Goal: Task Accomplishment & Management: Manage account settings

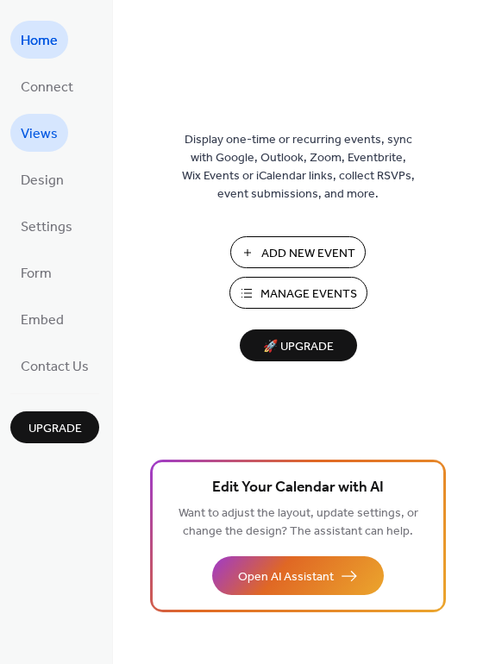
click at [47, 123] on span "Views" at bounding box center [39, 135] width 37 height 28
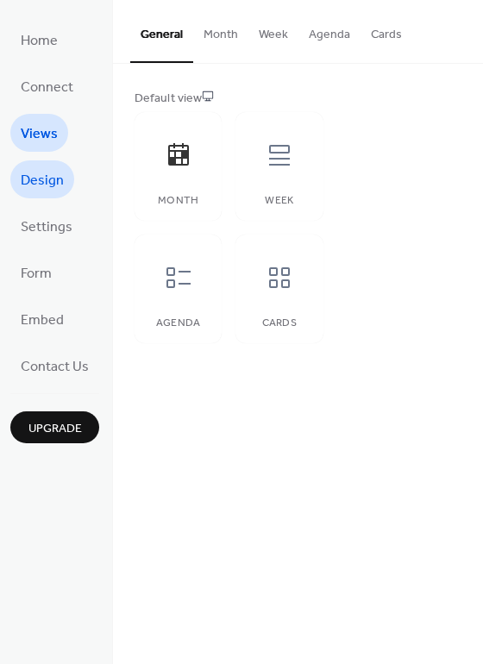
click at [46, 172] on span "Design" at bounding box center [42, 181] width 43 height 28
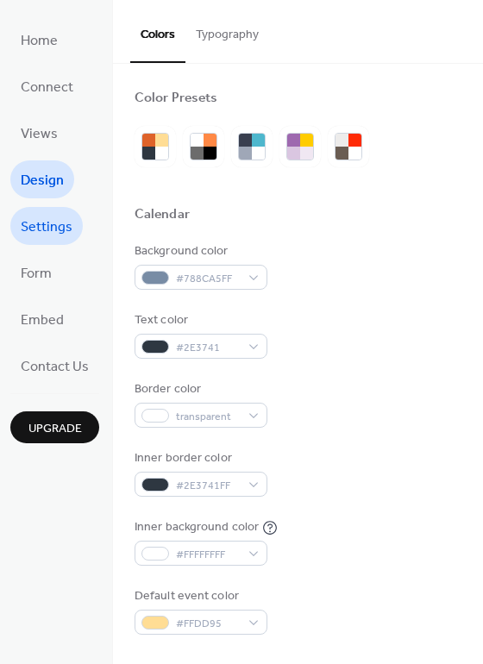
click at [50, 210] on link "Settings" at bounding box center [46, 226] width 72 height 38
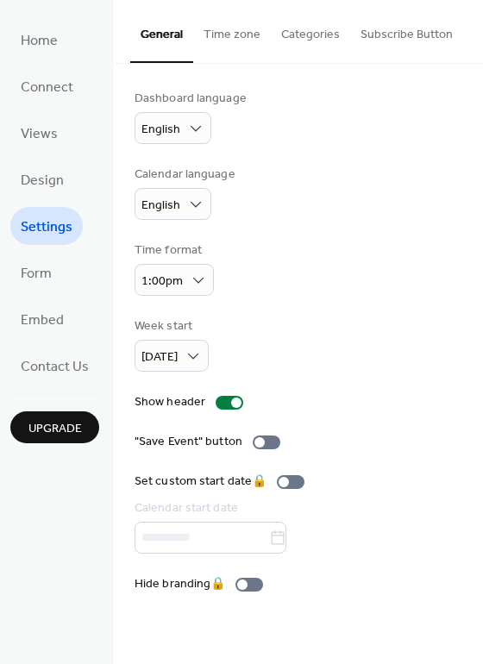
click at [50, 250] on ul "Home Connect Views Design Settings Form Embed Contact Us" at bounding box center [54, 203] width 89 height 364
click at [49, 265] on span "Form" at bounding box center [36, 275] width 31 height 28
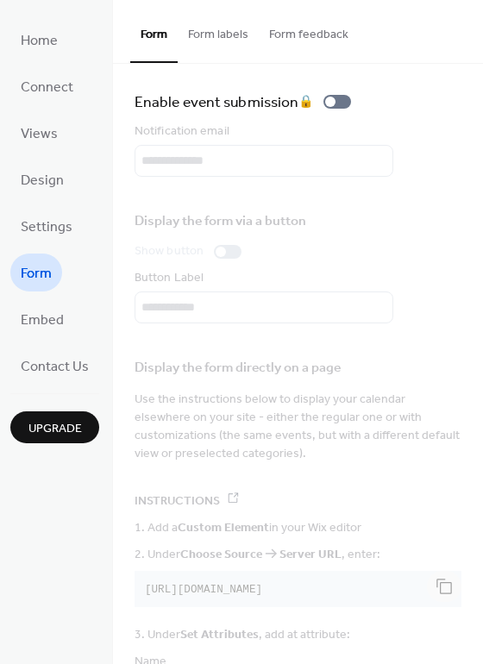
click at [51, 285] on span "Form" at bounding box center [36, 275] width 31 height 28
click at [59, 46] on link "Home" at bounding box center [39, 40] width 58 height 38
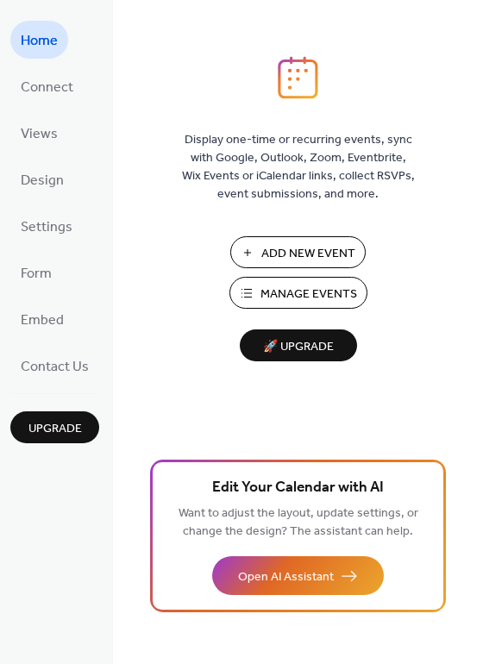
click at [268, 286] on span "Manage Events" at bounding box center [309, 295] width 97 height 18
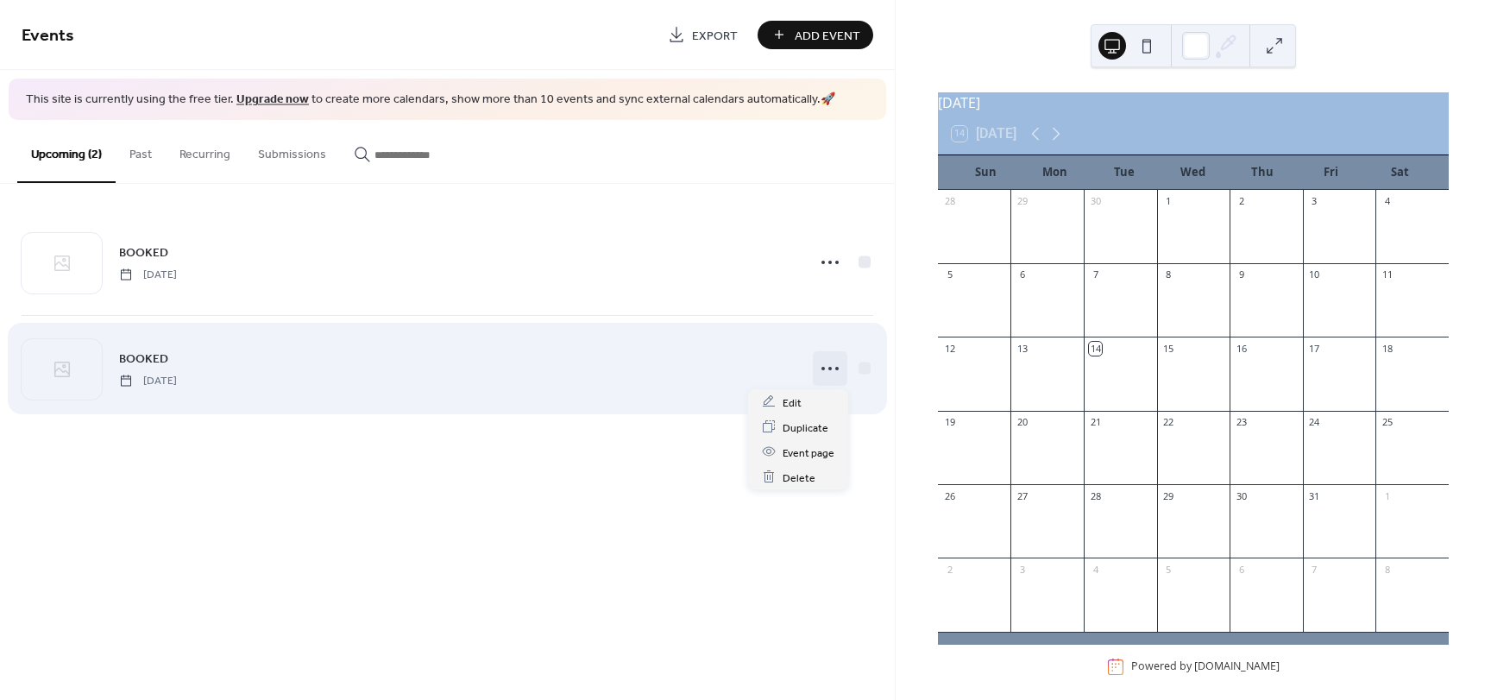
click at [836, 371] on icon at bounding box center [830, 369] width 28 height 28
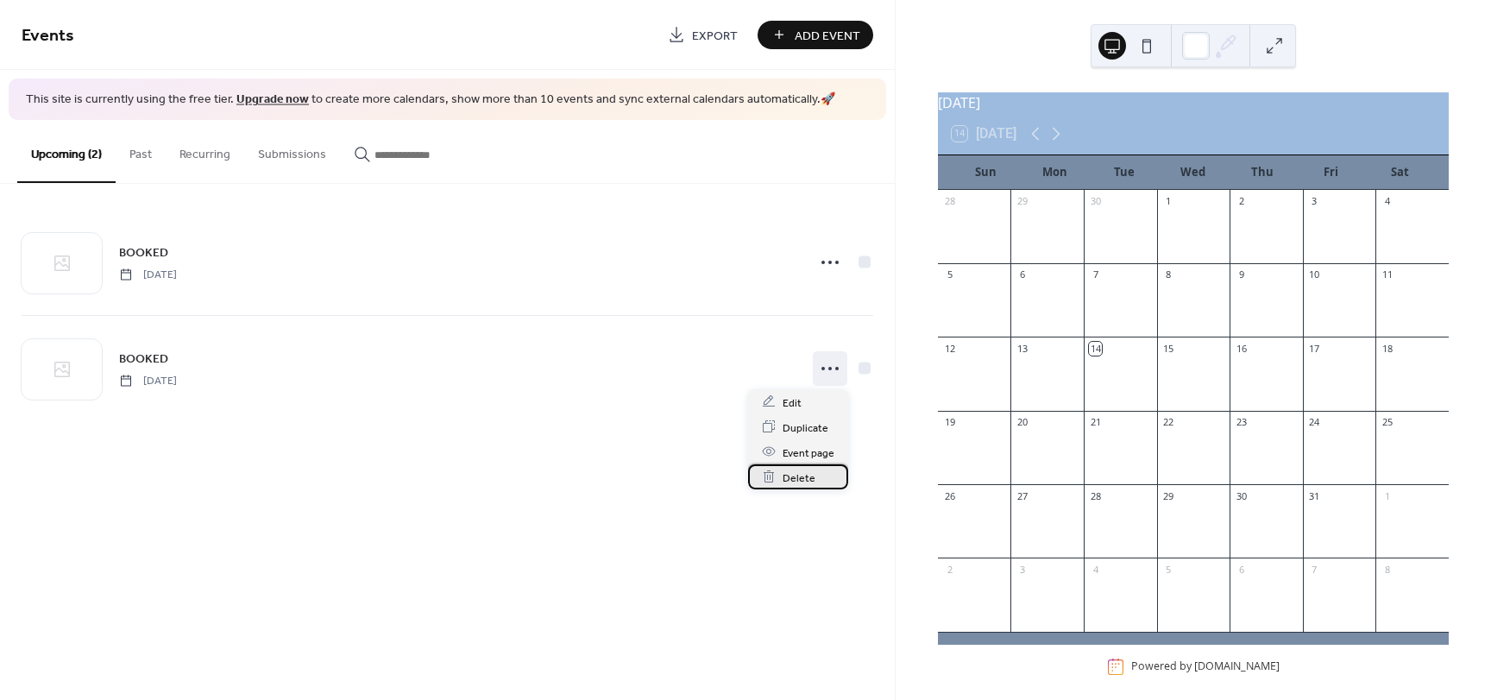
click at [825, 468] on div "Delete" at bounding box center [798, 476] width 100 height 25
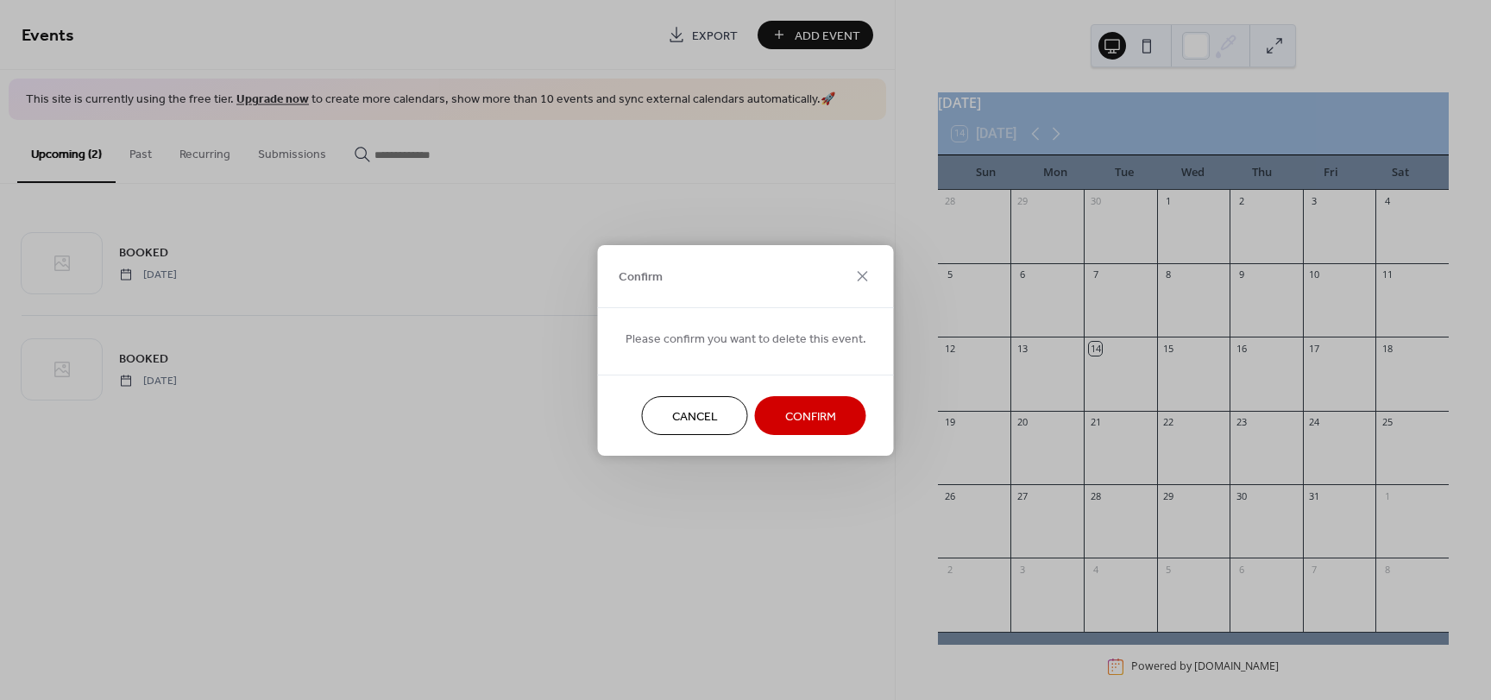
click at [836, 429] on button "Confirm" at bounding box center [810, 415] width 111 height 39
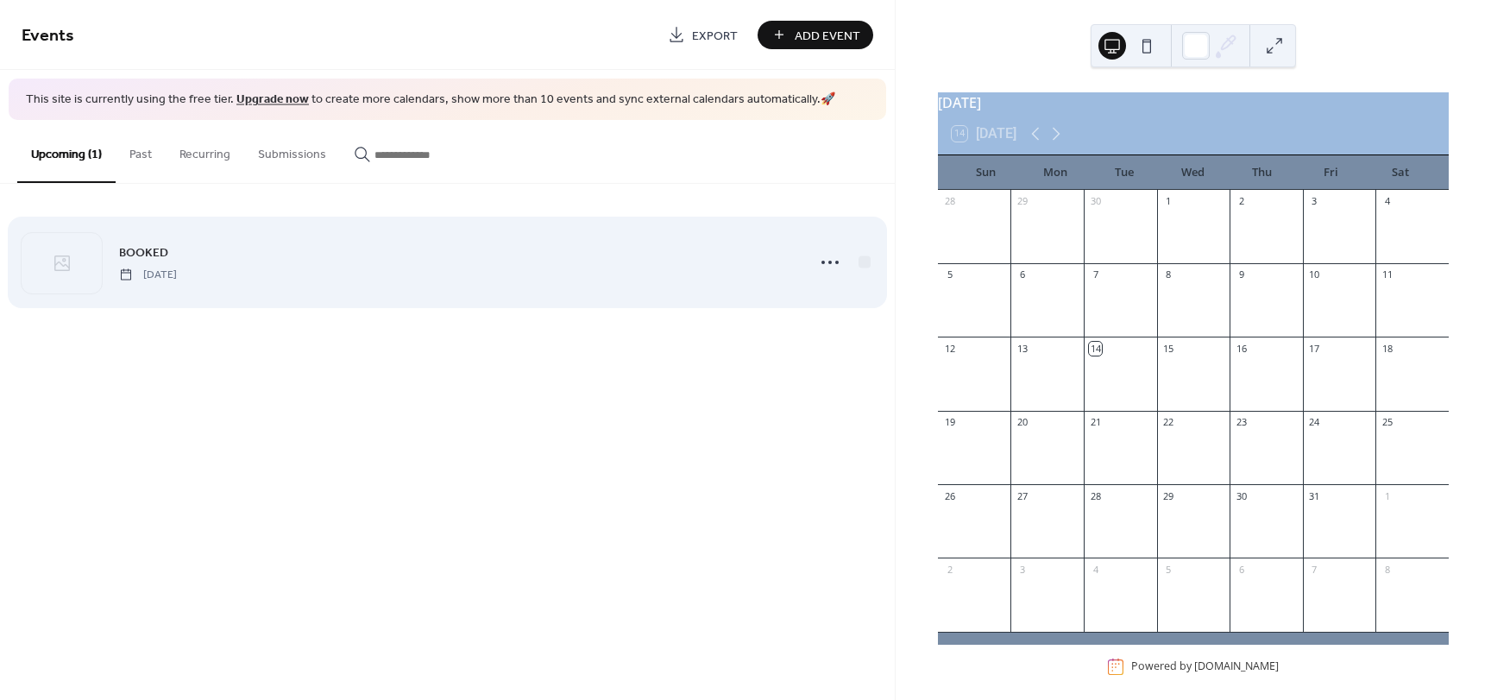
click at [446, 275] on div "BOOKED Saturday, May 30, 2026" at bounding box center [456, 261] width 675 height 39
click at [825, 266] on icon at bounding box center [830, 262] width 28 height 28
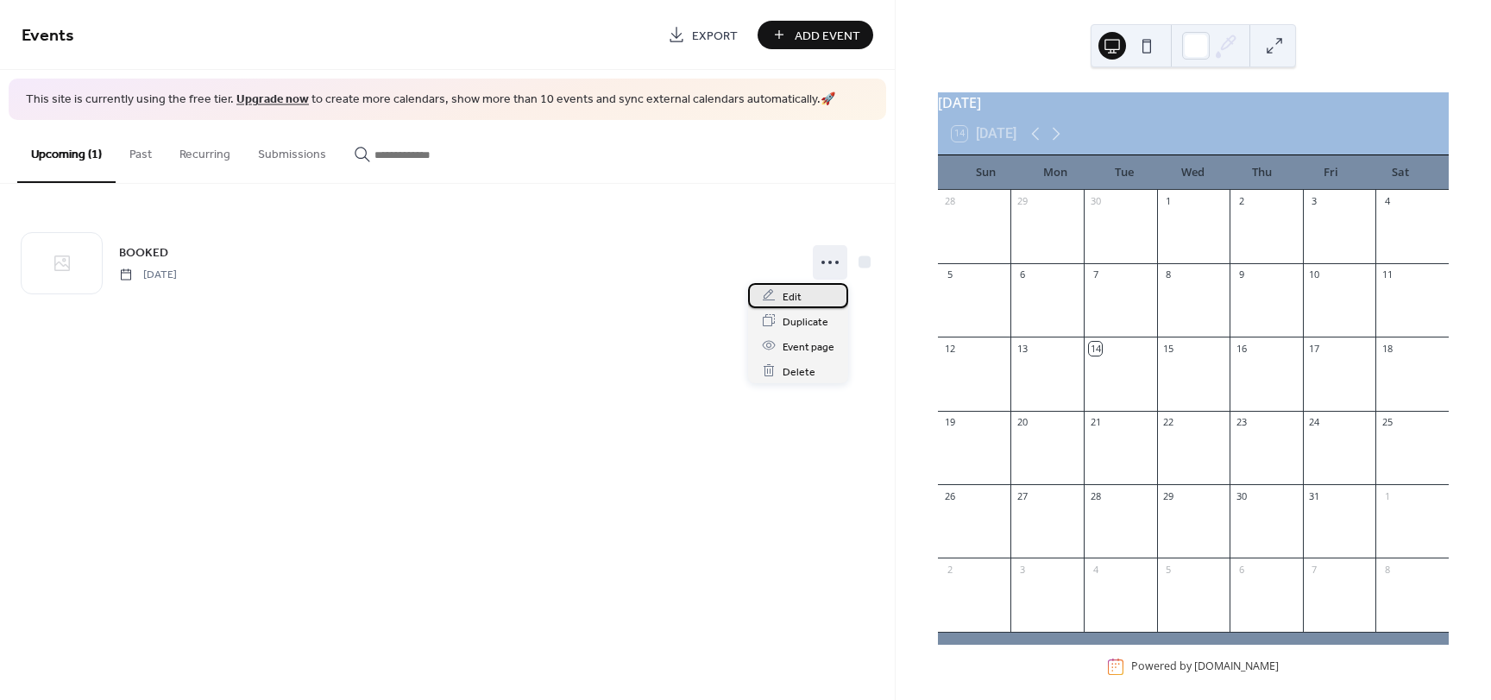
click at [825, 299] on div "Edit" at bounding box center [798, 295] width 100 height 25
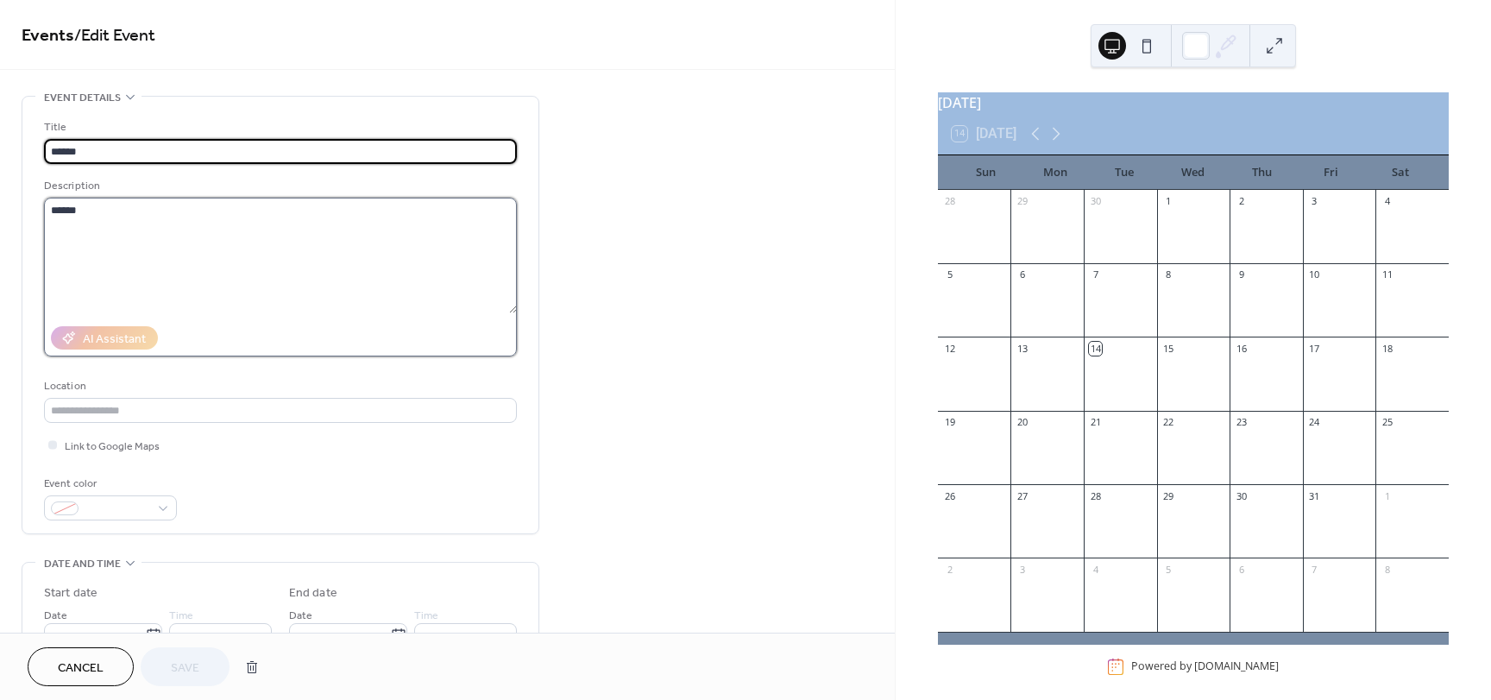
click at [296, 240] on textarea "******" at bounding box center [280, 256] width 473 height 116
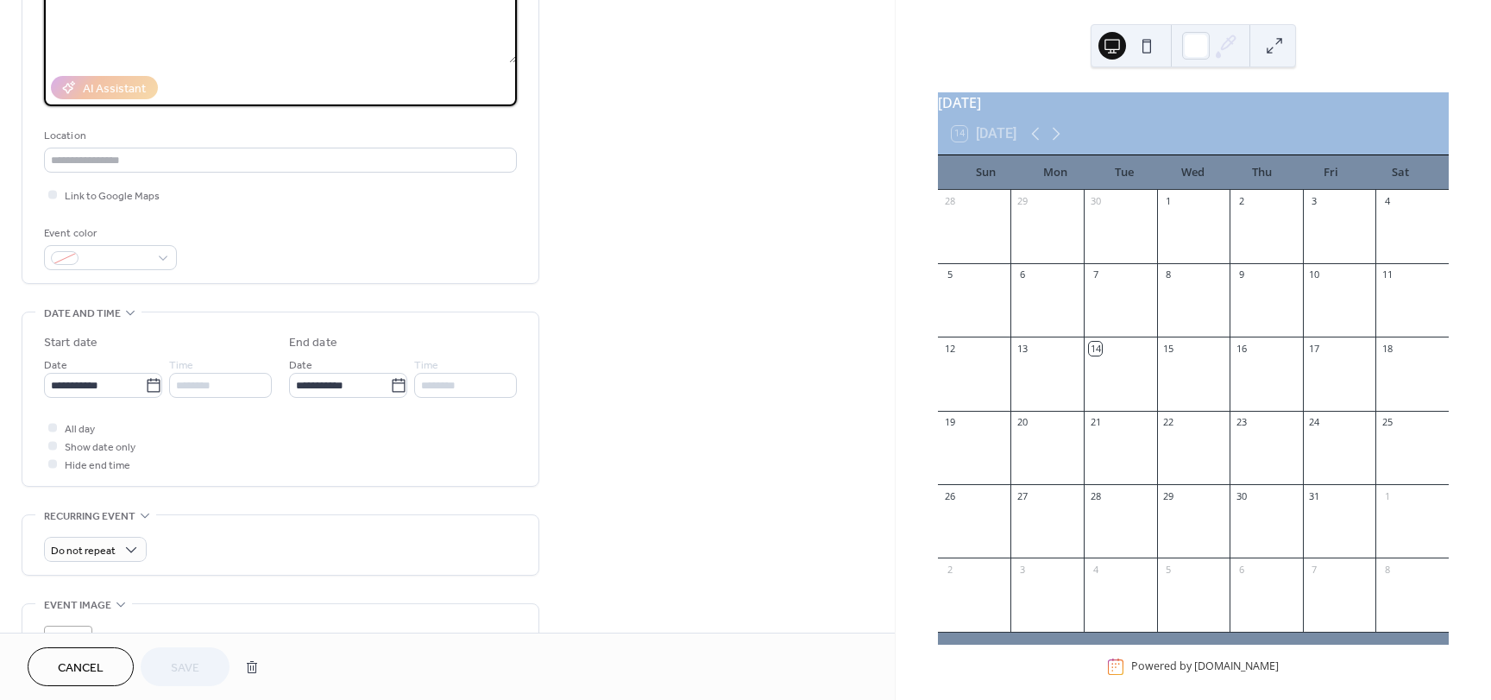
scroll to position [259, 0]
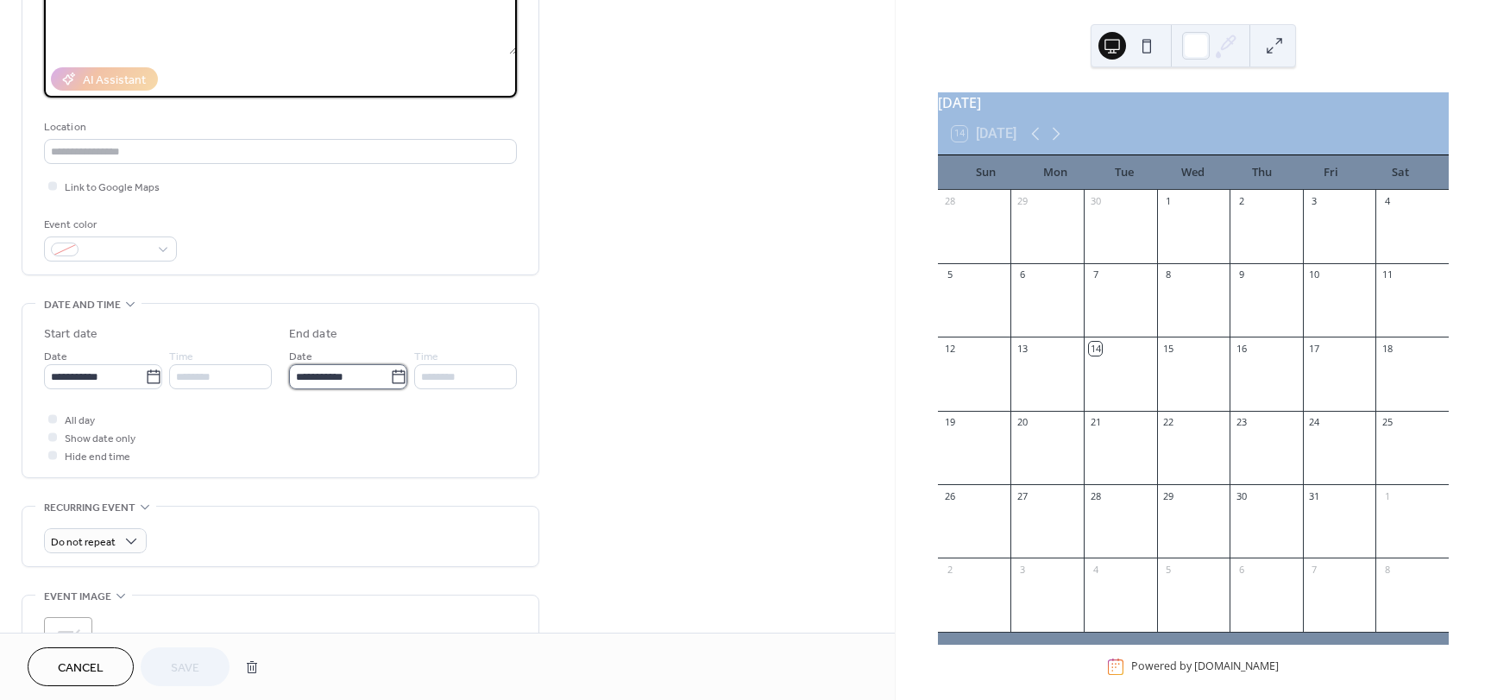
click at [343, 373] on input "**********" at bounding box center [339, 376] width 101 height 25
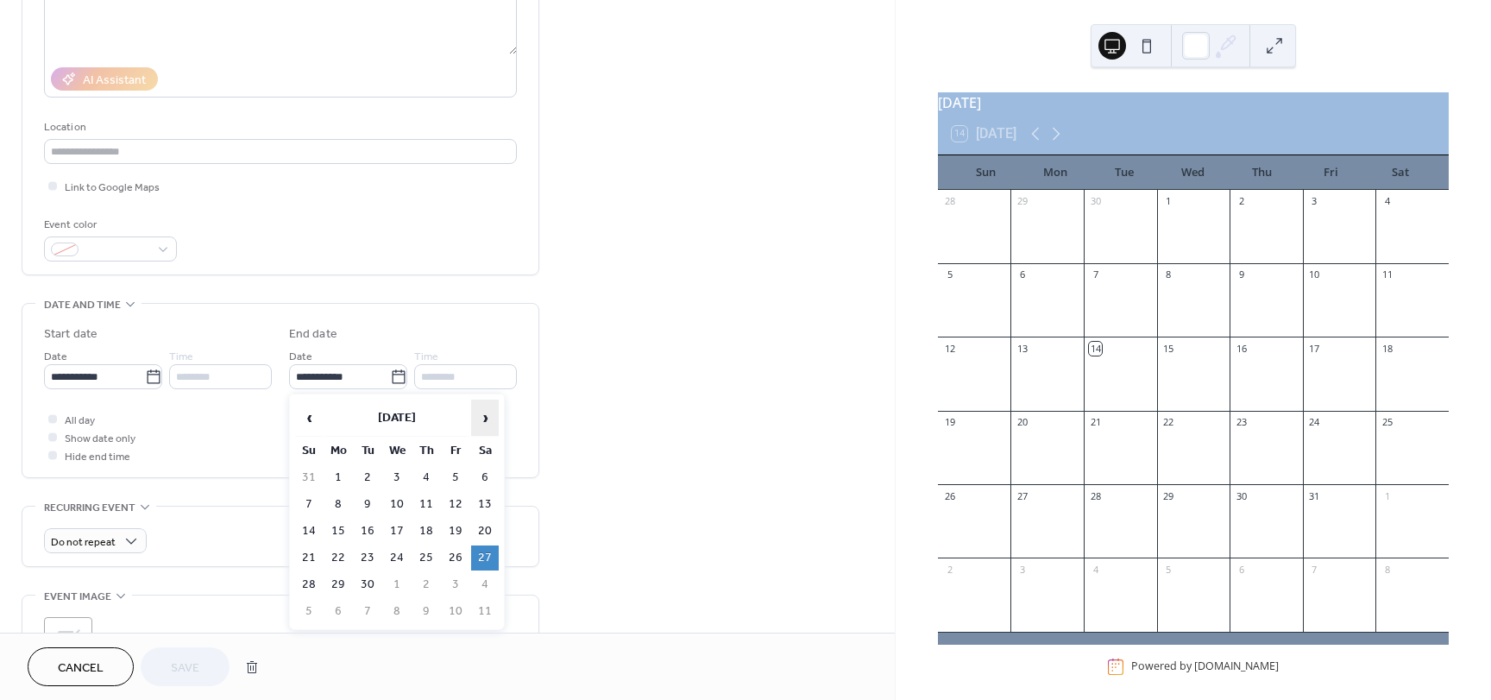
click at [486, 417] on span "›" at bounding box center [485, 417] width 26 height 35
click at [481, 506] on td "8" at bounding box center [485, 504] width 28 height 25
type input "**********"
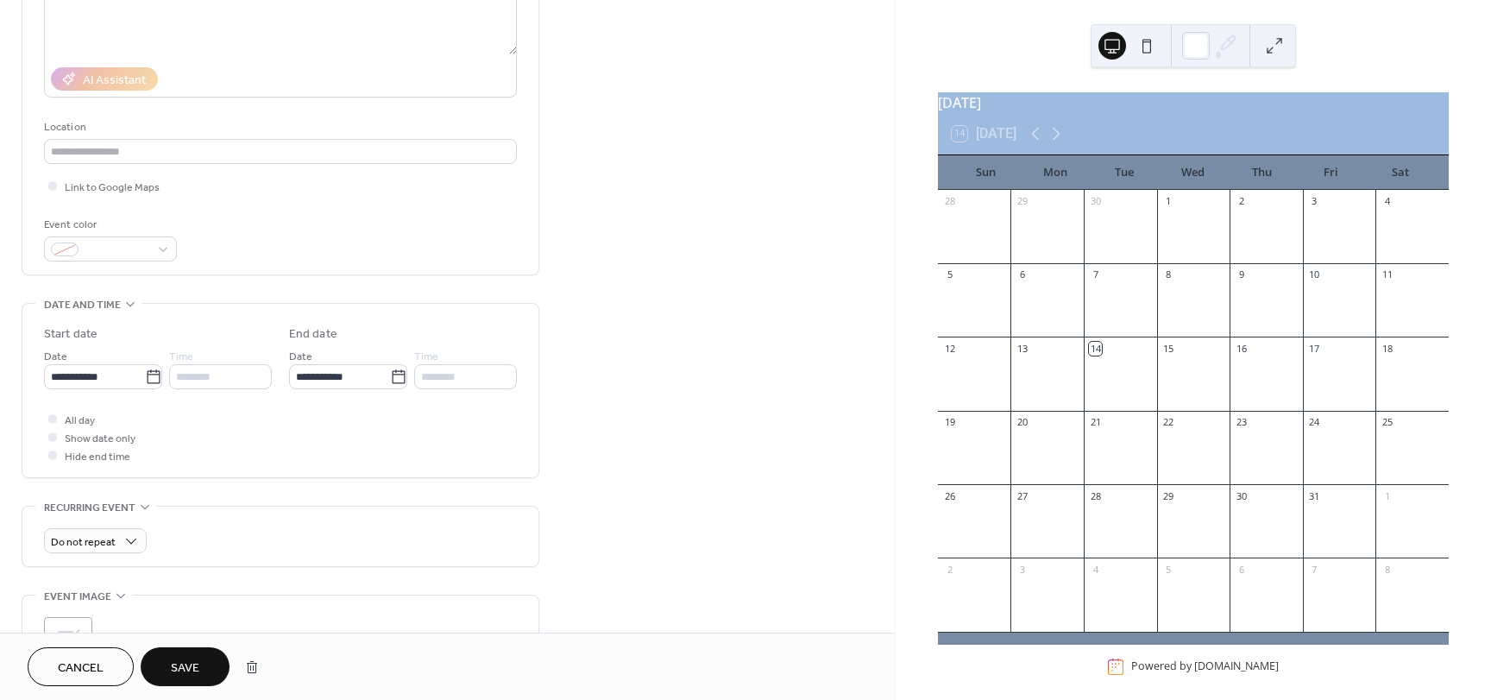
click at [612, 408] on div "**********" at bounding box center [447, 365] width 895 height 1056
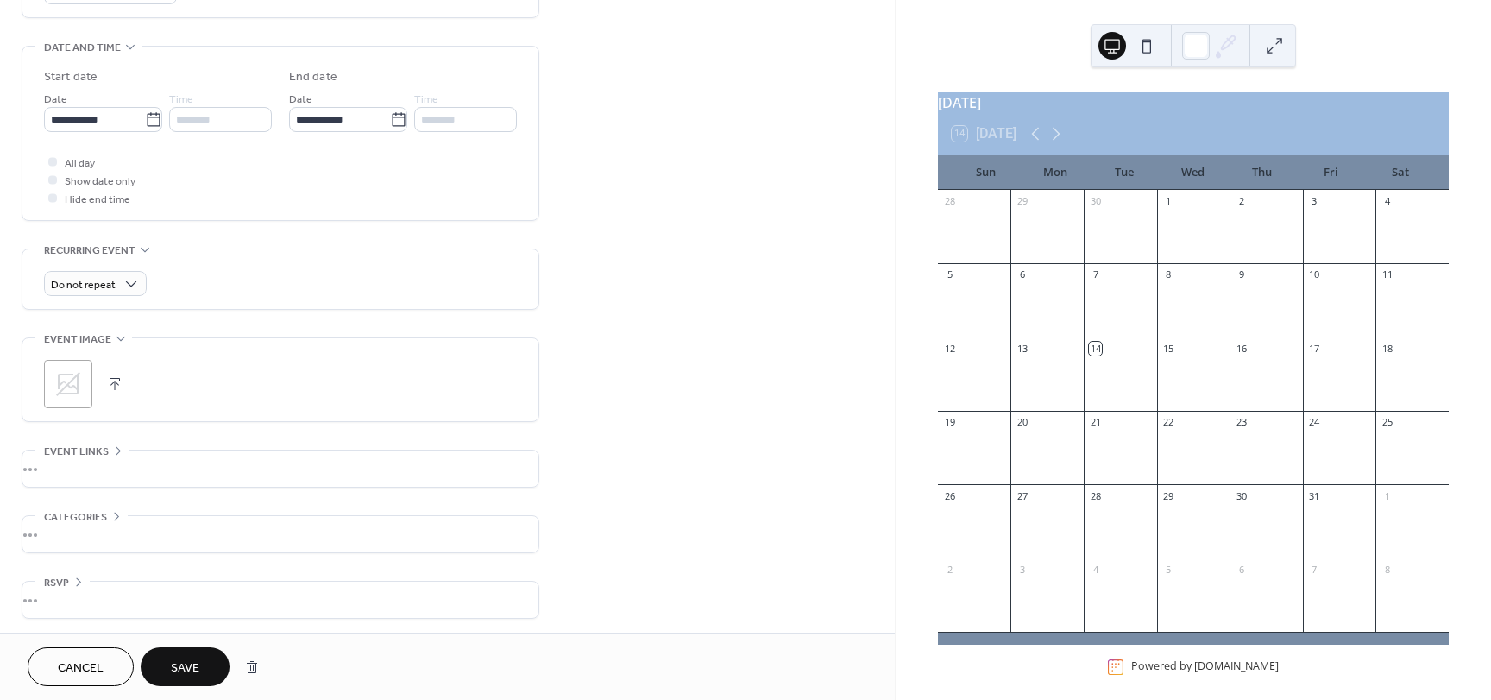
scroll to position [519, 0]
click at [191, 667] on span "Save" at bounding box center [185, 668] width 28 height 18
